Goal: Task Accomplishment & Management: Manage account settings

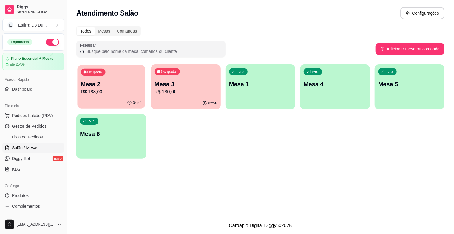
click at [124, 78] on div "Ocupada Mesa 2 R$ 188,00" at bounding box center [112, 81] width 68 height 32
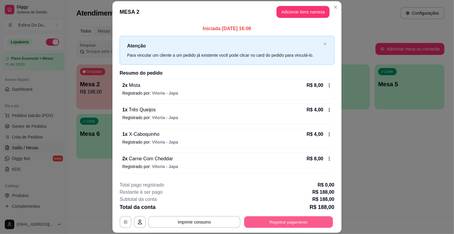
click at [277, 227] on button "Registrar pagamento" at bounding box center [288, 222] width 89 height 12
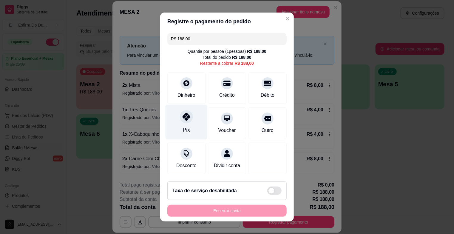
drag, startPoint x: 180, startPoint y: 118, endPoint x: 182, endPoint y: 124, distance: 5.9
click at [183, 119] on icon at bounding box center [187, 117] width 8 height 8
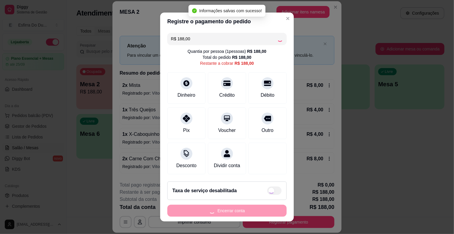
type input "R$ 0,00"
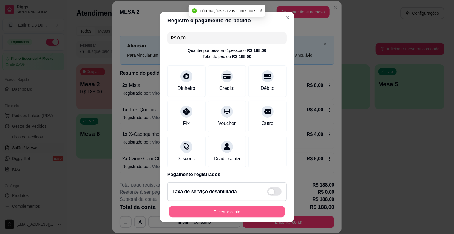
click at [219, 210] on button "Encerrar conta" at bounding box center [227, 211] width 116 height 12
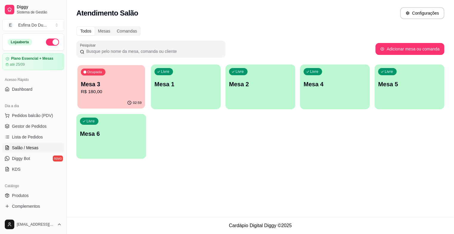
click at [106, 83] on p "Mesa 3" at bounding box center [111, 84] width 61 height 8
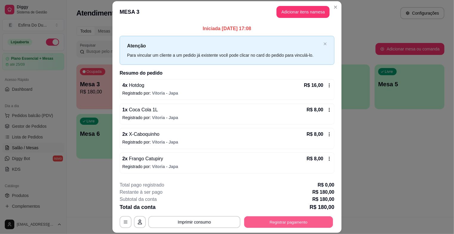
click at [287, 222] on button "Registrar pagamento" at bounding box center [288, 222] width 89 height 12
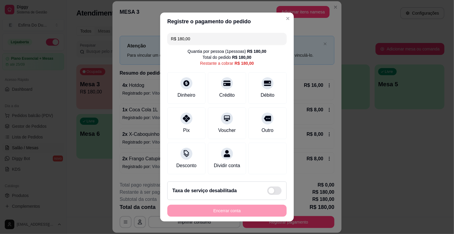
drag, startPoint x: 182, startPoint y: 137, endPoint x: 181, endPoint y: 142, distance: 5.1
click at [182, 140] on div "R$ 180,00 Quantia por pessoa ( 1 pessoas) R$ 180,00 Total do pedido R$ 180,00 R…" at bounding box center [227, 103] width 134 height 146
click at [190, 120] on div "Pix" at bounding box center [187, 122] width 42 height 35
type input "R$ 0,00"
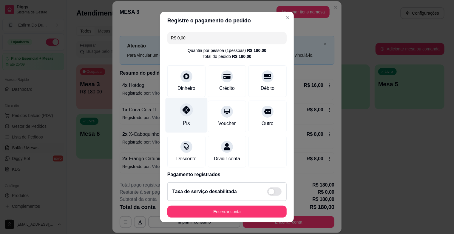
click at [191, 111] on div "Pix" at bounding box center [187, 115] width 42 height 35
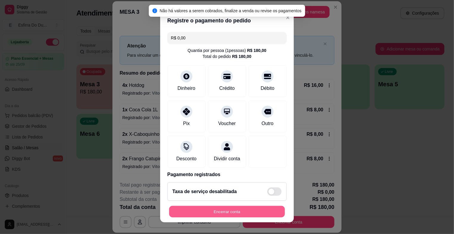
click at [223, 212] on button "Encerrar conta" at bounding box center [227, 211] width 116 height 12
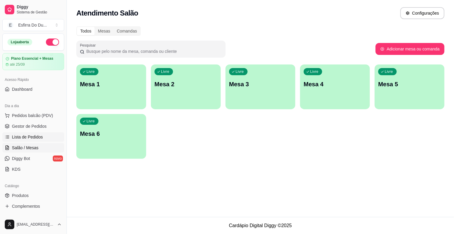
click at [17, 133] on link "Lista de Pedidos" at bounding box center [33, 137] width 62 height 10
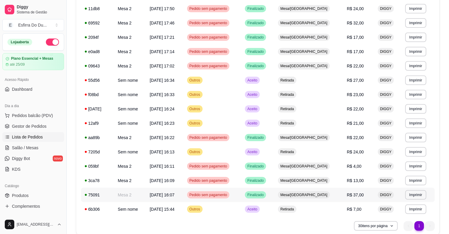
scroll to position [267, 0]
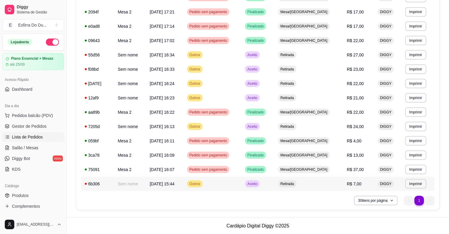
click at [259, 182] on span "Aceito" at bounding box center [252, 183] width 12 height 5
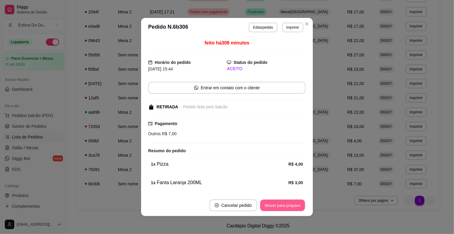
click at [279, 208] on button "Mover para preparo" at bounding box center [282, 206] width 45 height 12
click at [279, 208] on div "Mover para preparo" at bounding box center [278, 205] width 55 height 12
click at [279, 208] on button "Mover para preparo" at bounding box center [282, 205] width 46 height 12
click at [279, 208] on div "Mover para preparo" at bounding box center [278, 205] width 55 height 12
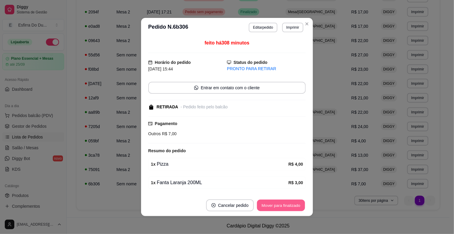
click at [278, 207] on button "Mover para finalizado" at bounding box center [281, 206] width 48 height 12
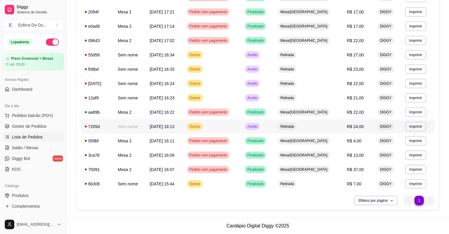
click at [259, 128] on span "Aceito" at bounding box center [252, 126] width 12 height 5
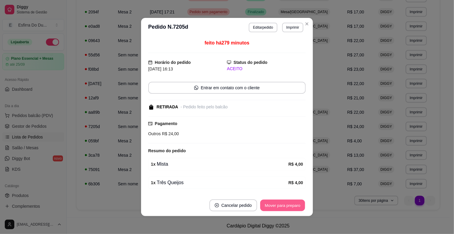
click at [279, 207] on button "Mover para preparo" at bounding box center [282, 206] width 45 height 12
click at [279, 207] on button "Mover para retirada disponível" at bounding box center [273, 205] width 66 height 12
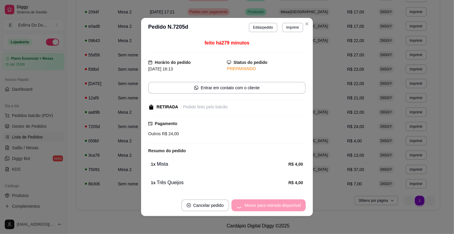
click at [279, 207] on div "Mover para retirada disponível" at bounding box center [268, 205] width 74 height 12
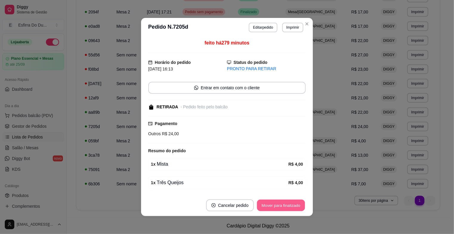
click at [279, 207] on button "Mover para finalizado" at bounding box center [281, 206] width 48 height 12
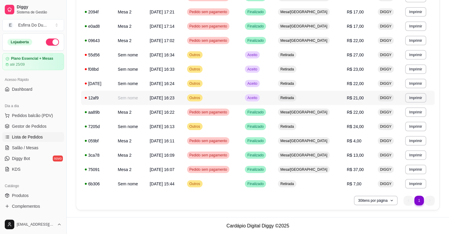
click at [259, 98] on span "Aceito" at bounding box center [252, 97] width 12 height 5
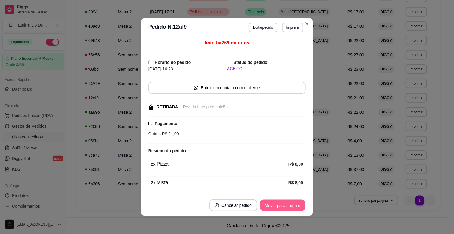
click at [277, 210] on button "Mover para preparo" at bounding box center [282, 206] width 45 height 12
click at [277, 208] on button "Mover para retirada disponível" at bounding box center [273, 205] width 66 height 12
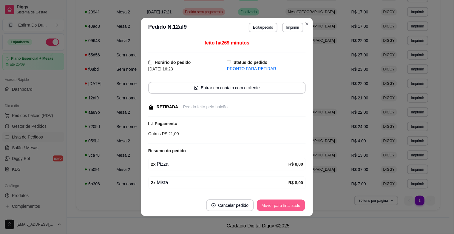
click at [278, 206] on button "Mover para finalizado" at bounding box center [281, 206] width 48 height 12
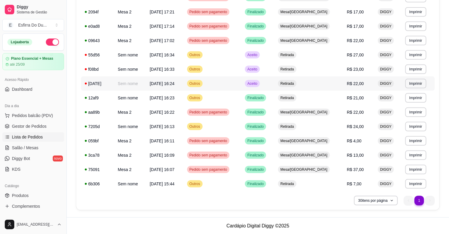
click at [260, 86] on div "Aceito" at bounding box center [252, 83] width 15 height 7
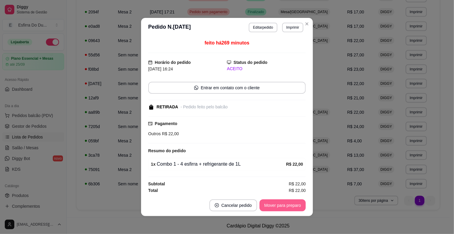
click at [278, 203] on button "Mover para preparo" at bounding box center [282, 205] width 46 height 12
click at [278, 202] on div "Mover para preparo" at bounding box center [278, 205] width 55 height 12
click at [278, 202] on button "Mover para retirada disponível" at bounding box center [273, 205] width 66 height 12
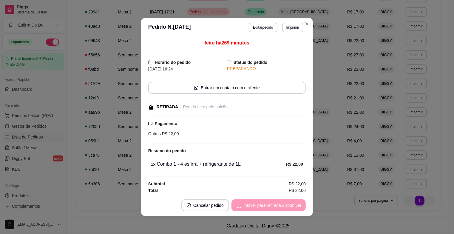
click at [278, 202] on div "Mover para retirada disponível" at bounding box center [268, 205] width 74 height 12
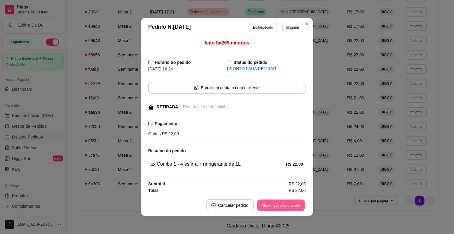
click at [278, 202] on button "Mover para finalizado" at bounding box center [281, 206] width 48 height 12
click at [278, 202] on div "Mover para finalizado" at bounding box center [281, 205] width 50 height 12
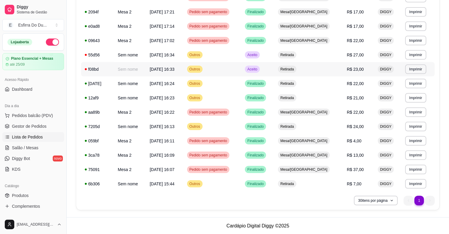
click at [260, 72] on div "Aceito" at bounding box center [252, 69] width 15 height 7
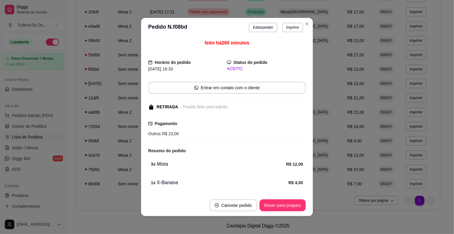
click at [284, 199] on footer "Cancelar pedido Mover para preparo" at bounding box center [227, 204] width 172 height 21
click at [278, 211] on footer "Cancelar pedido Mover para preparo" at bounding box center [227, 204] width 172 height 21
click at [276, 203] on button "Mover para preparo" at bounding box center [282, 206] width 45 height 12
click at [276, 203] on div "Mover para preparo" at bounding box center [278, 205] width 55 height 12
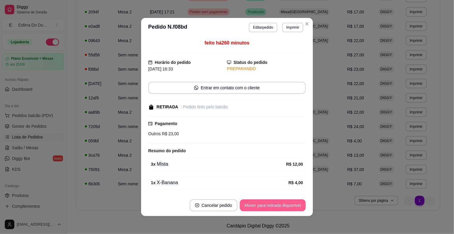
click at [276, 202] on button "Mover para retirada disponível" at bounding box center [273, 205] width 66 height 12
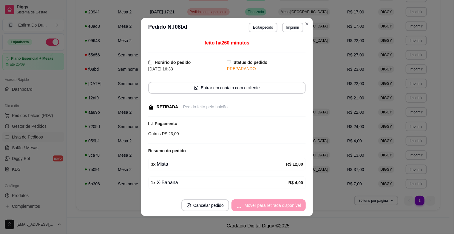
click at [276, 202] on div "Mover para retirada disponível" at bounding box center [268, 205] width 74 height 12
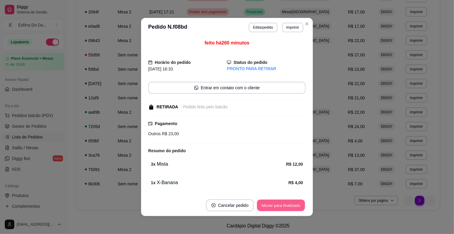
click at [276, 202] on button "Mover para finalizado" at bounding box center [281, 206] width 48 height 12
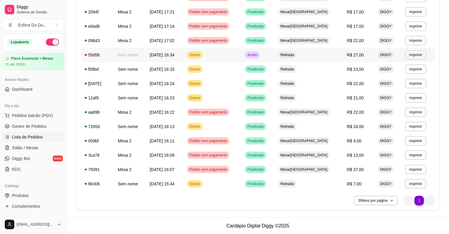
click at [259, 55] on span "Aceito" at bounding box center [252, 54] width 12 height 5
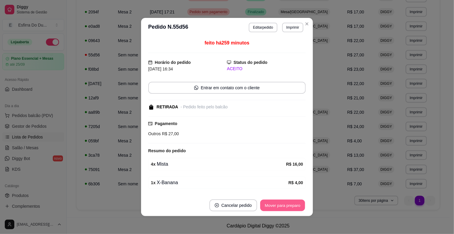
click at [281, 202] on button "Mover para preparo" at bounding box center [282, 206] width 45 height 12
click at [279, 203] on button "Mover para retirada disponível" at bounding box center [273, 205] width 66 height 12
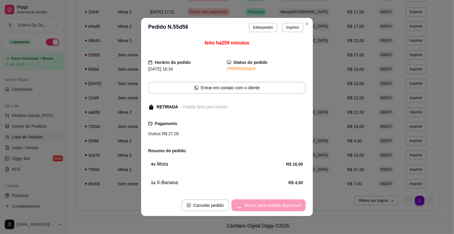
click at [279, 203] on div "Mover para retirada disponível" at bounding box center [268, 205] width 74 height 12
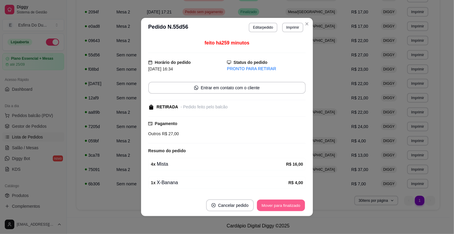
click at [279, 203] on button "Mover para finalizado" at bounding box center [281, 206] width 48 height 12
click at [279, 203] on div "Mover para finalizado" at bounding box center [277, 205] width 58 height 12
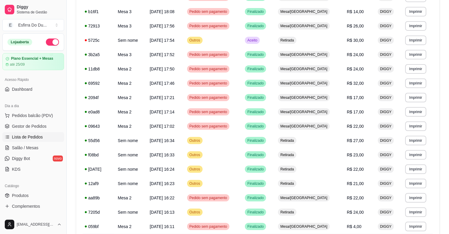
scroll to position [148, 0]
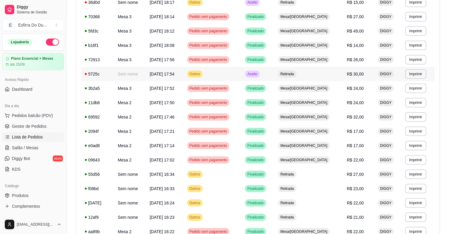
click at [260, 76] on div "Aceito" at bounding box center [252, 73] width 15 height 7
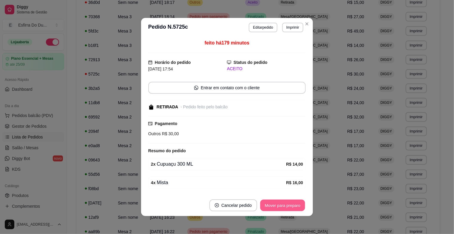
click at [267, 204] on button "Mover para preparo" at bounding box center [282, 206] width 45 height 12
click at [267, 204] on div "Mover para preparo" at bounding box center [282, 205] width 46 height 12
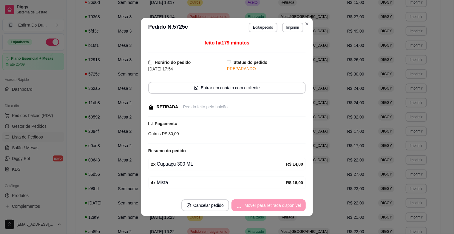
click at [267, 204] on div "Mover para retirada disponível" at bounding box center [268, 205] width 74 height 12
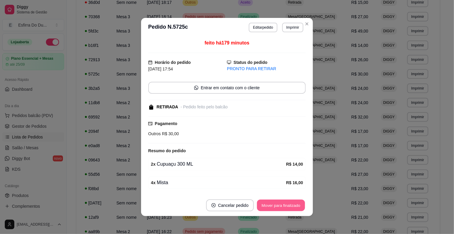
click at [283, 207] on button "Mover para finalizado" at bounding box center [281, 206] width 48 height 12
click at [283, 207] on div "Mover para finalizado" at bounding box center [277, 205] width 58 height 12
click at [245, 207] on button "Cancelar pedido" at bounding box center [222, 205] width 48 height 12
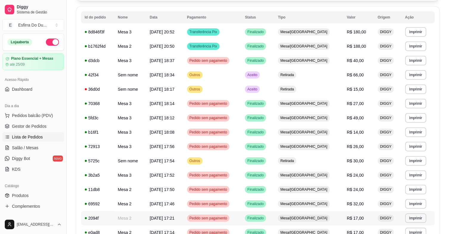
scroll to position [59, 0]
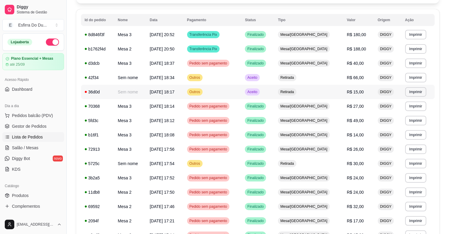
click at [259, 90] on span "Aceito" at bounding box center [252, 91] width 12 height 5
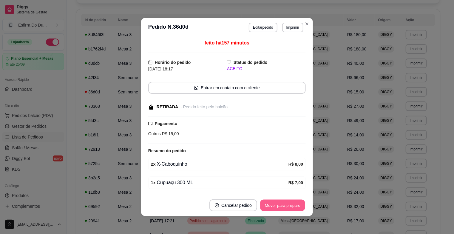
click at [286, 201] on button "Mover para preparo" at bounding box center [282, 206] width 45 height 12
click at [286, 201] on div "Mover para preparo" at bounding box center [282, 205] width 46 height 12
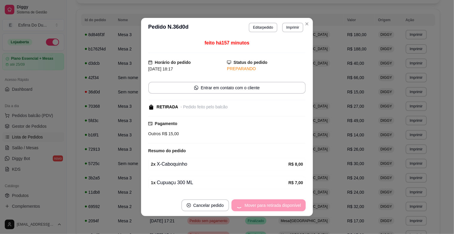
click at [286, 201] on div "Mover para retirada disponível" at bounding box center [268, 205] width 74 height 12
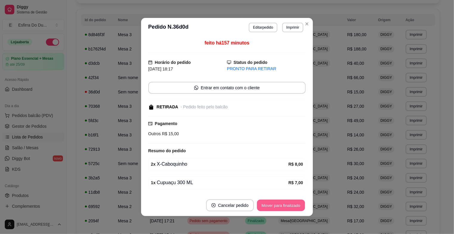
click at [286, 201] on button "Mover para finalizado" at bounding box center [281, 206] width 48 height 12
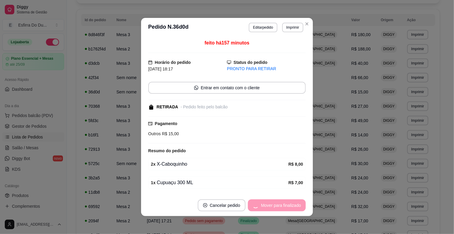
click at [286, 201] on div "Mover para finalizado" at bounding box center [277, 205] width 58 height 12
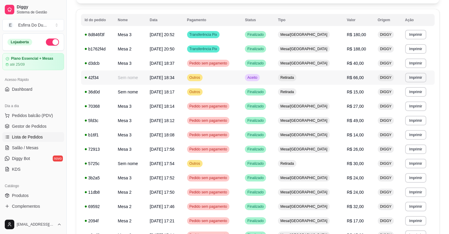
click at [259, 77] on span "Aceito" at bounding box center [252, 77] width 12 height 5
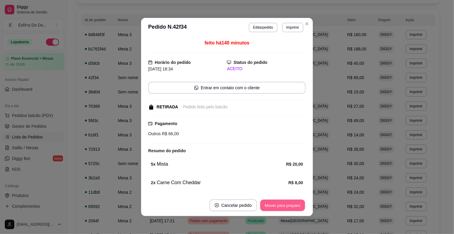
click at [272, 202] on button "Mover para preparo" at bounding box center [282, 206] width 45 height 12
click at [272, 202] on div "Mover para preparo" at bounding box center [278, 205] width 55 height 12
click at [272, 202] on button "Mover para retirada disponível" at bounding box center [273, 205] width 66 height 12
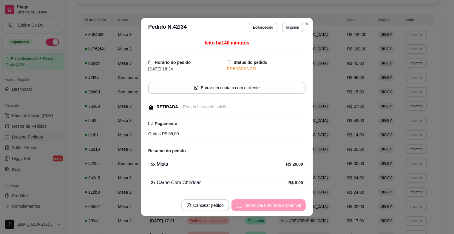
click at [272, 202] on div "Mover para retirada disponível" at bounding box center [268, 205] width 74 height 12
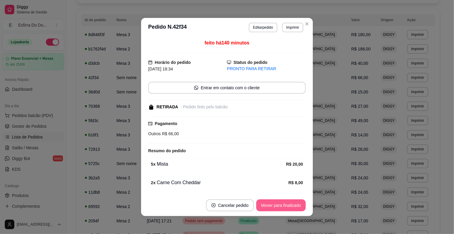
click at [272, 202] on button "Mover para finalizado" at bounding box center [281, 205] width 50 height 12
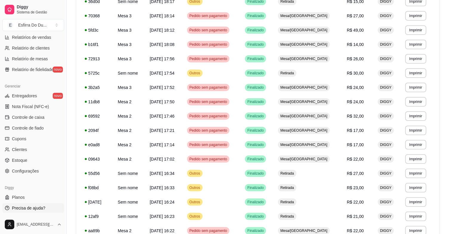
scroll to position [267, 0]
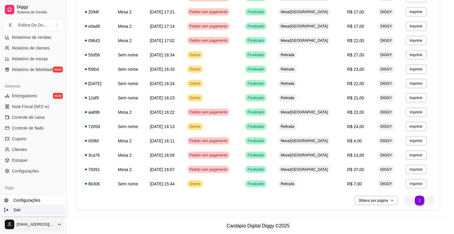
click at [25, 210] on div "Sair" at bounding box center [33, 210] width 64 height 10
